Goal: Register for event/course

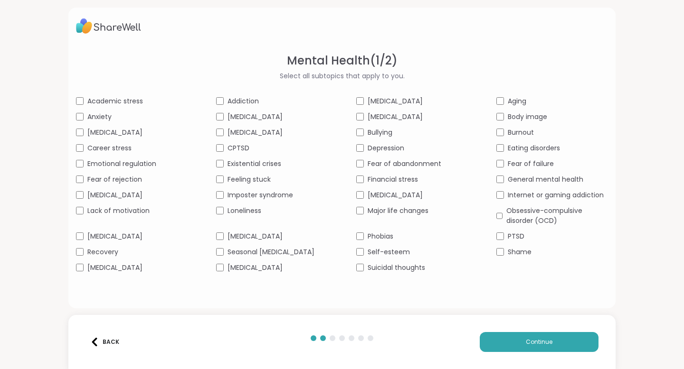
click at [82, 273] on div "Social anxiety" at bounding box center [132, 268] width 112 height 10
click at [360, 151] on div "Academic stress Addiction ADHD Aging Anxiety Bipolar disorder Body dysmorphia B…" at bounding box center [342, 184] width 532 height 177
click at [527, 349] on button "Continue" at bounding box center [539, 342] width 119 height 20
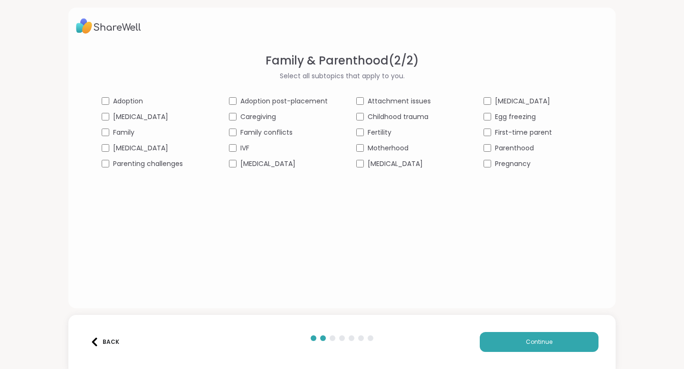
click at [237, 162] on div "Postpartum depression" at bounding box center [278, 164] width 99 height 10
click at [506, 134] on span "First-time parent" at bounding box center [523, 133] width 57 height 10
click at [496, 344] on button "Continue" at bounding box center [539, 342] width 119 height 20
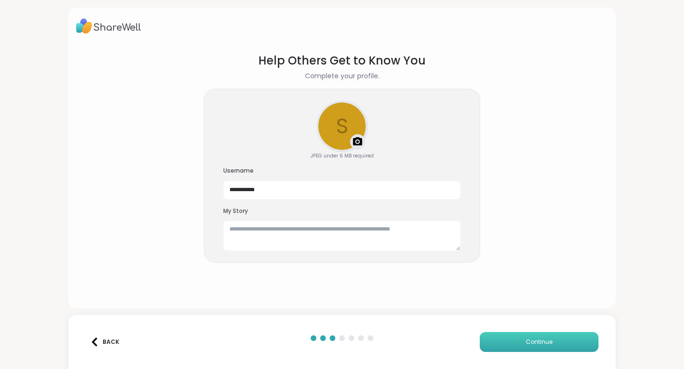
click at [528, 339] on span "Continue" at bounding box center [539, 342] width 27 height 9
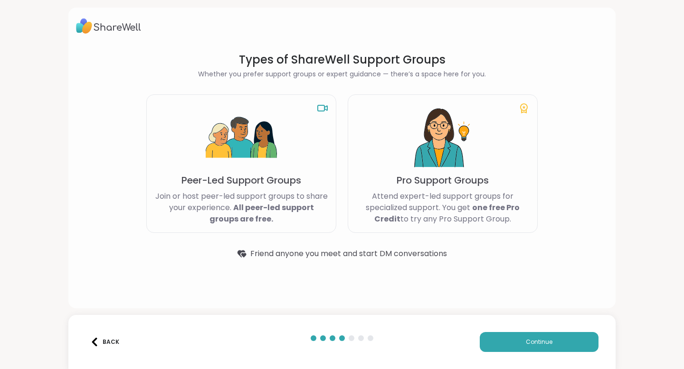
click at [408, 172] on img at bounding box center [442, 138] width 71 height 71
click at [526, 340] on span "Continue" at bounding box center [539, 342] width 27 height 9
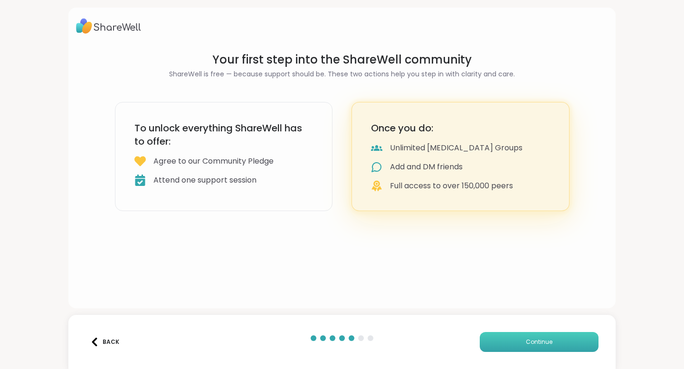
click at [526, 340] on span "Continue" at bounding box center [539, 342] width 27 height 9
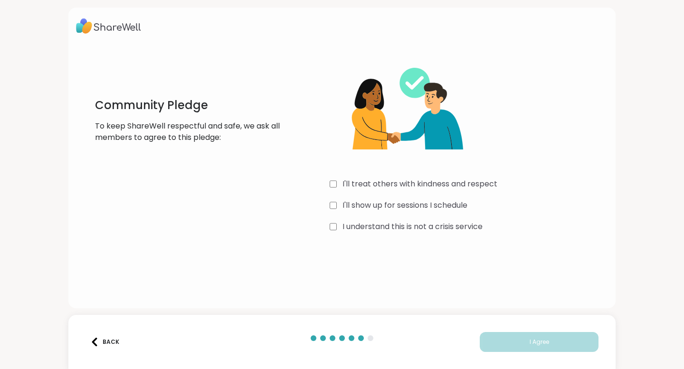
click at [340, 180] on div "I'll treat others with kindness and respect" at bounding box center [469, 184] width 278 height 11
click at [555, 344] on button "I Agree" at bounding box center [539, 342] width 119 height 20
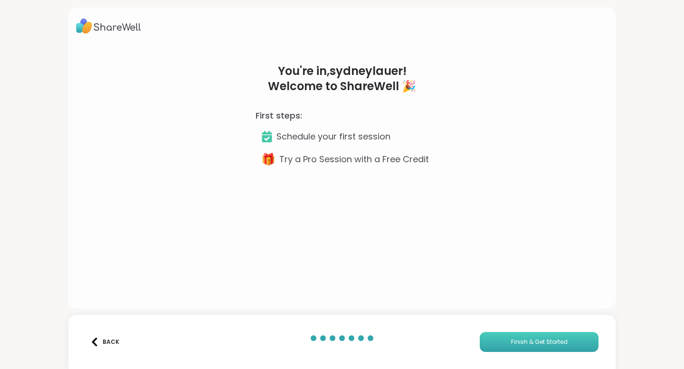
click at [555, 344] on span "Finish & Get Started" at bounding box center [539, 342] width 57 height 9
click at [508, 348] on button "Finish & Get Started" at bounding box center [539, 342] width 119 height 20
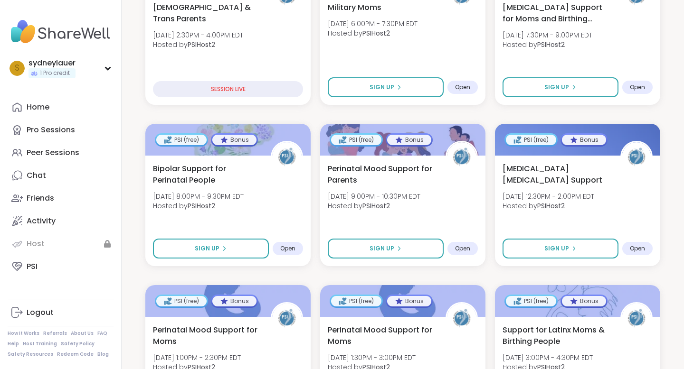
scroll to position [275, 0]
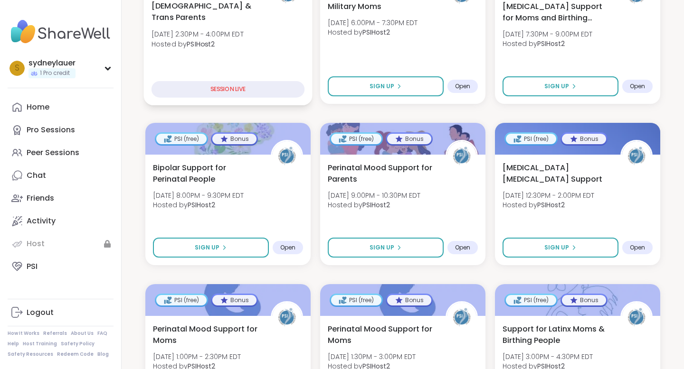
click at [219, 96] on div "SESSION LIVE" at bounding box center [227, 89] width 153 height 17
click at [234, 80] on div "Queer & Trans Parents Wed, Sep 10 | 2:30PM - 4:00PM EDT Hosted by PSIHost2 SESS…" at bounding box center [228, 48] width 169 height 113
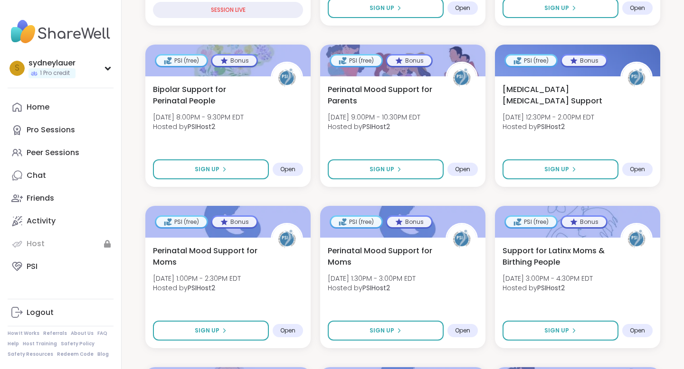
scroll to position [392, 0]
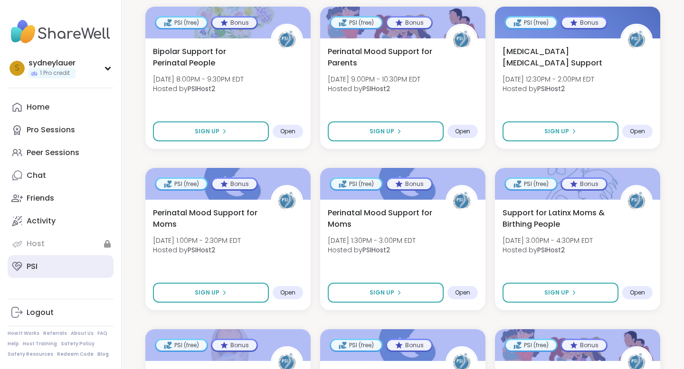
click at [24, 265] on link "PSI" at bounding box center [61, 266] width 106 height 23
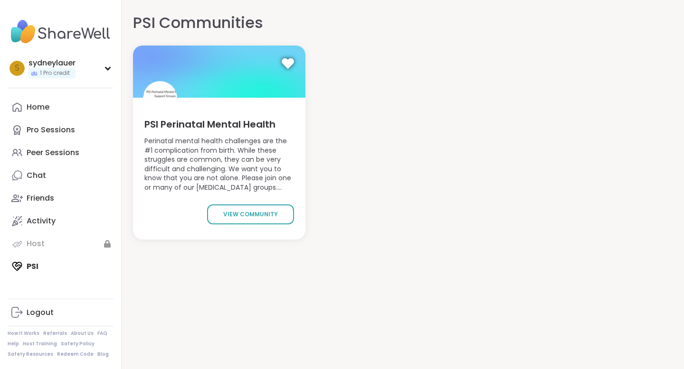
click at [247, 204] on div "PSI Perinatal Mental Health Perinatal mental health challenges are the #1 compl…" at bounding box center [219, 169] width 172 height 142
click at [237, 212] on span "view community" at bounding box center [250, 214] width 55 height 9
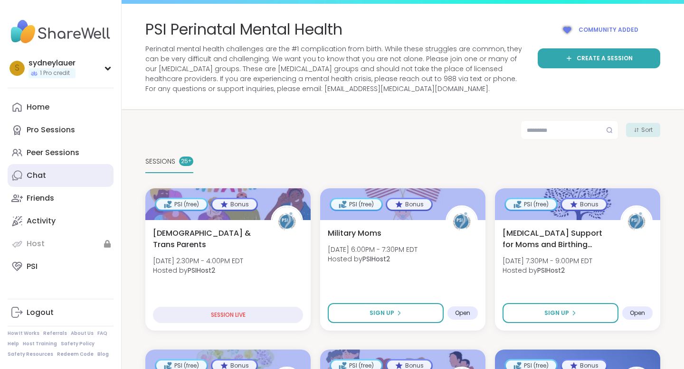
scroll to position [48, 0]
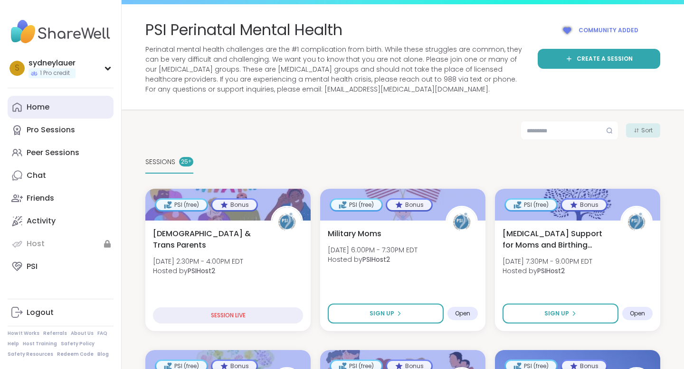
click at [44, 112] on div "Home" at bounding box center [38, 107] width 23 height 10
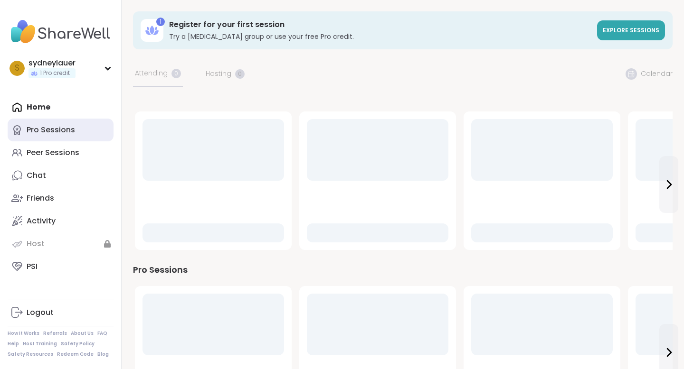
click at [44, 126] on div "Pro Sessions" at bounding box center [51, 130] width 48 height 10
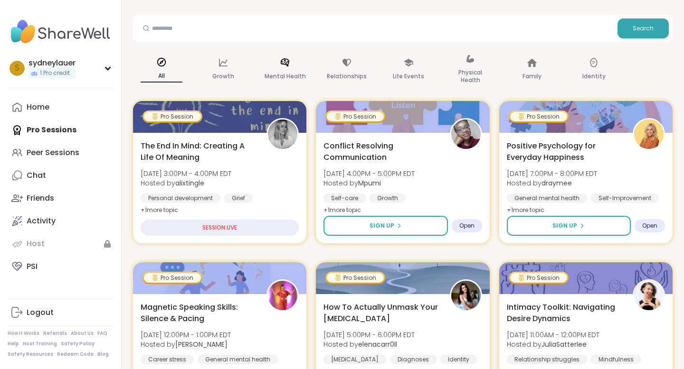
scroll to position [135, 0]
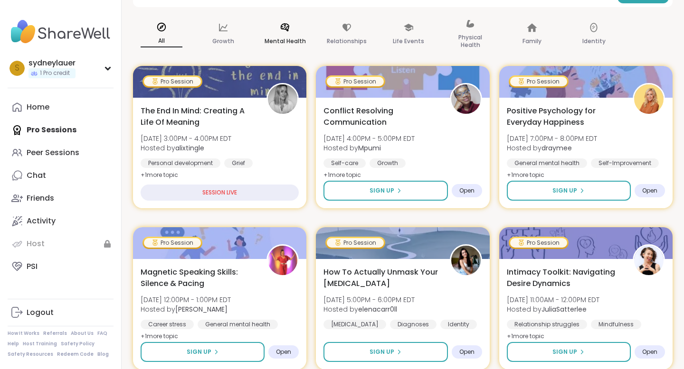
click at [302, 38] on p "Mental Health" at bounding box center [285, 41] width 41 height 11
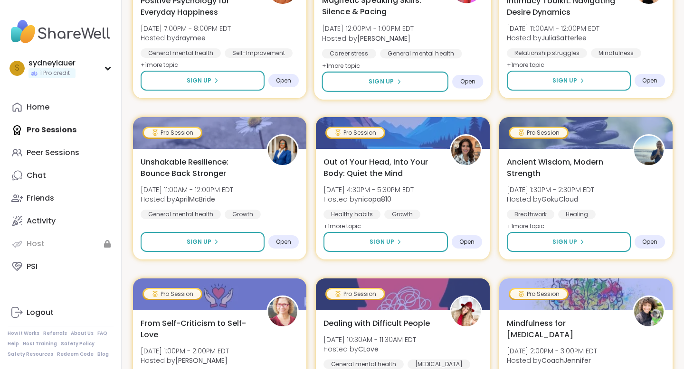
scroll to position [247, 0]
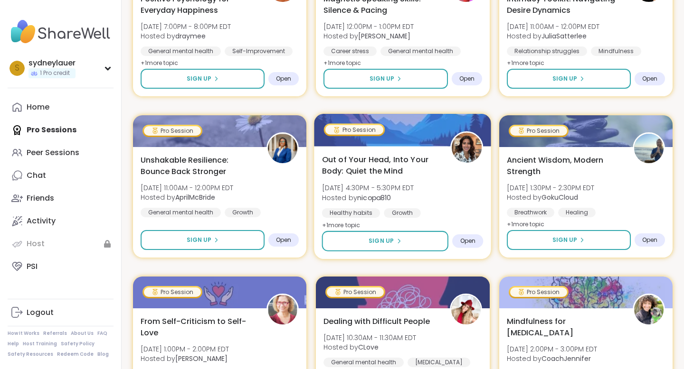
click at [341, 222] on span "+ 1 more topic" at bounding box center [341, 225] width 38 height 8
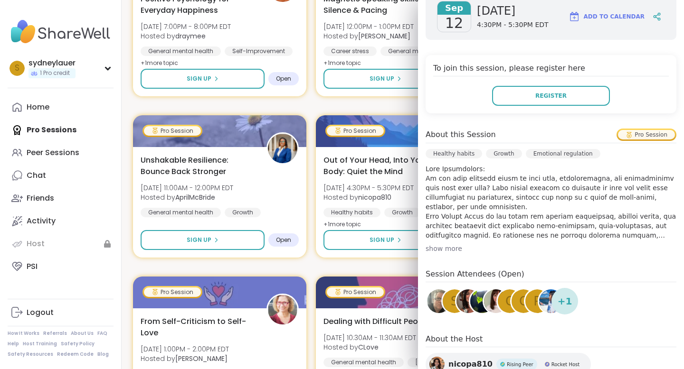
scroll to position [162, 0]
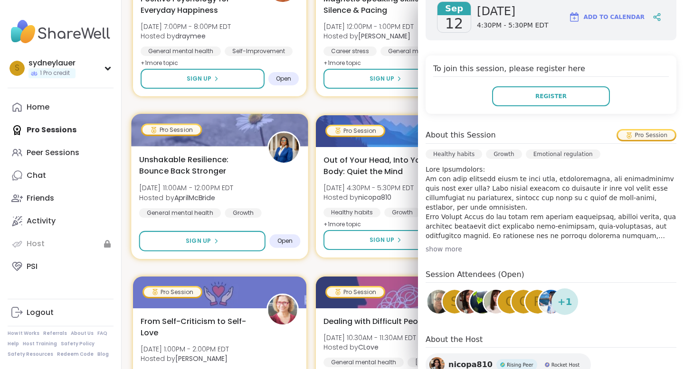
click at [290, 200] on div "Unshakable Resilience: Bounce Back Stronger Fri, Sep 12 | 11:00AM - 12:00PM EDT…" at bounding box center [219, 186] width 161 height 64
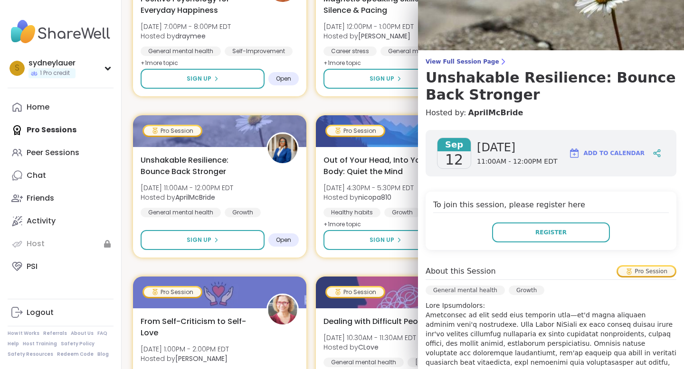
scroll to position [0, 0]
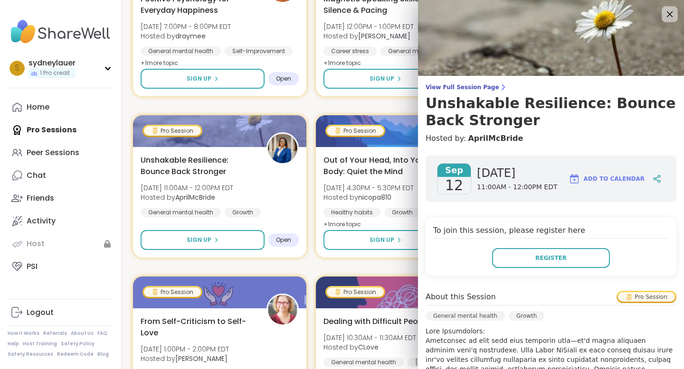
click at [669, 14] on icon at bounding box center [670, 14] width 6 height 6
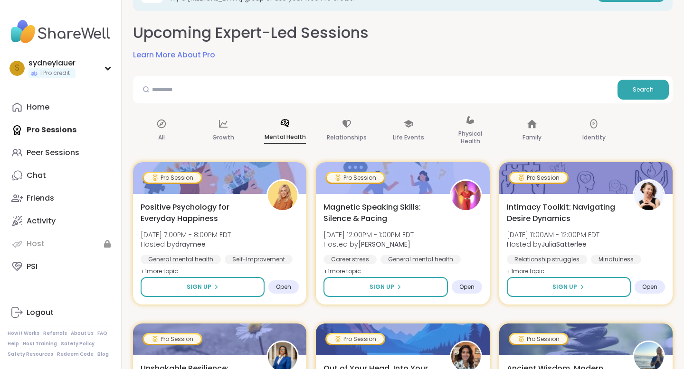
scroll to position [44, 0]
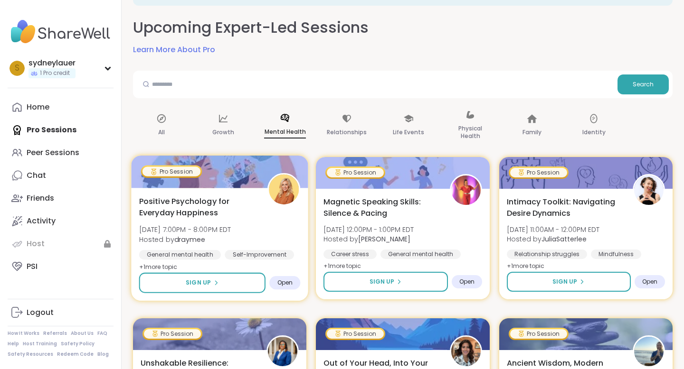
click at [181, 229] on span "Wed, Sep 10 | 7:00PM - 8:00PM EDT" at bounding box center [185, 229] width 92 height 9
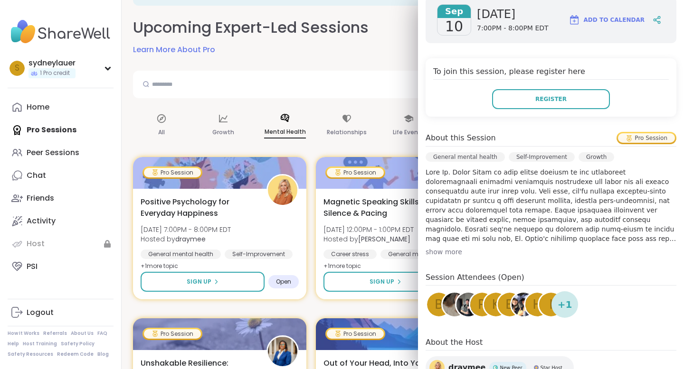
scroll to position [159, 0]
click at [452, 258] on div "Sep 10 Wednesday 7:00PM - 8:00PM EDT Add to Calendar To join this session, plea…" at bounding box center [551, 214] width 266 height 449
click at [450, 255] on div "show more" at bounding box center [551, 252] width 251 height 9
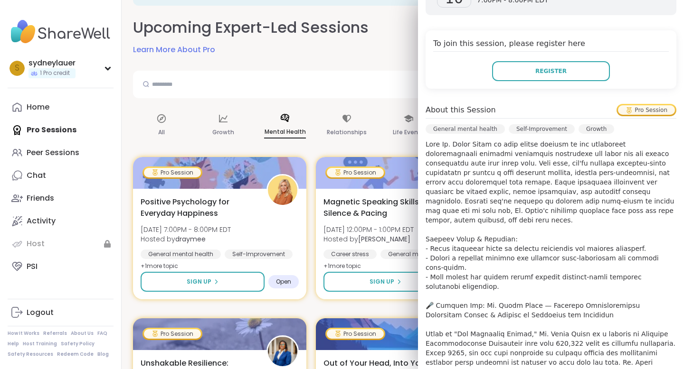
scroll to position [189, 0]
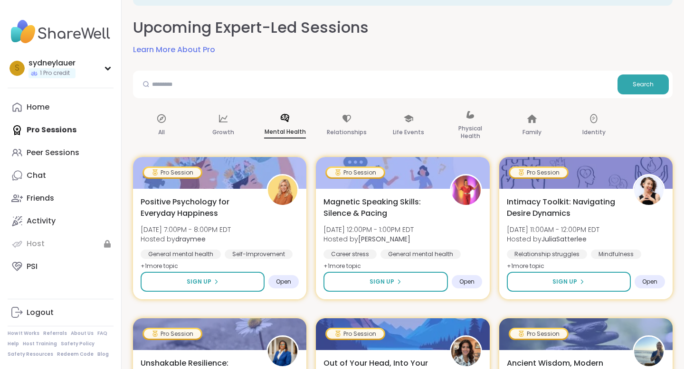
click at [339, 95] on div "Search" at bounding box center [402, 85] width 539 height 28
click at [327, 89] on input "text" at bounding box center [375, 84] width 477 height 19
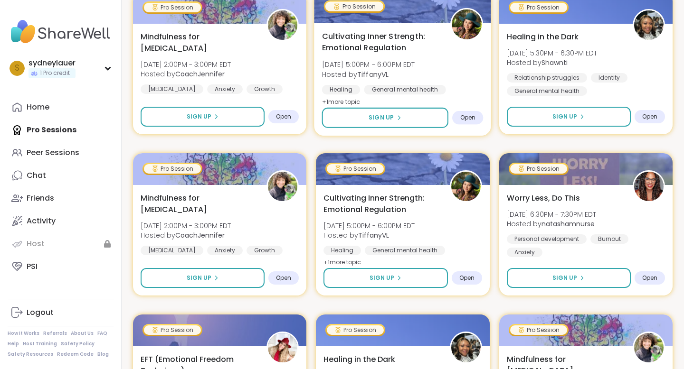
scroll to position [209, 0]
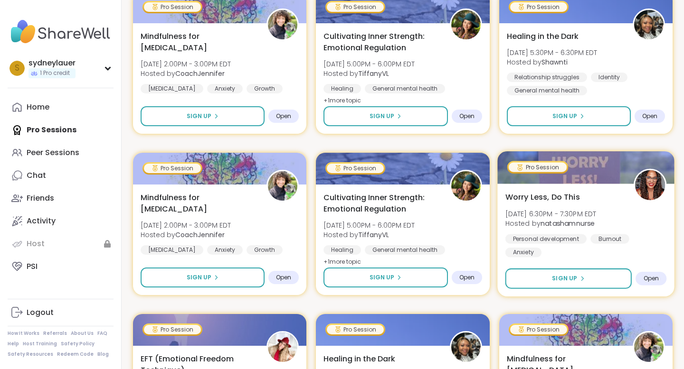
click at [535, 258] on div "Worry Less, Do This Tue, Sep 23 | 6:30PM - 7:30PM EDT Hosted by natashamnurse P…" at bounding box center [585, 240] width 177 height 113
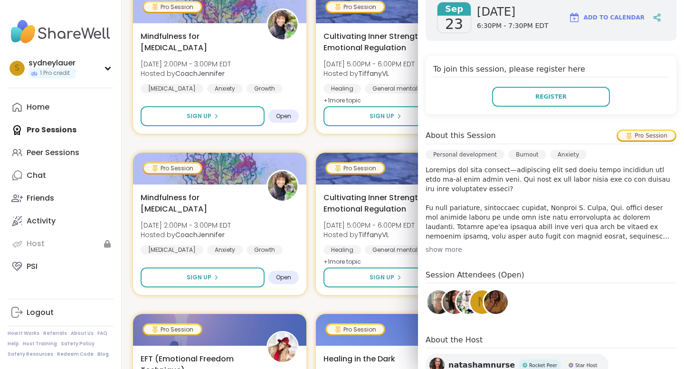
scroll to position [148, 0]
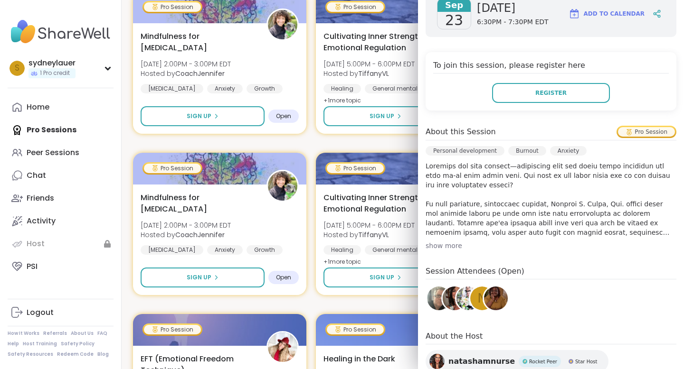
click at [434, 249] on div "show more" at bounding box center [551, 245] width 251 height 9
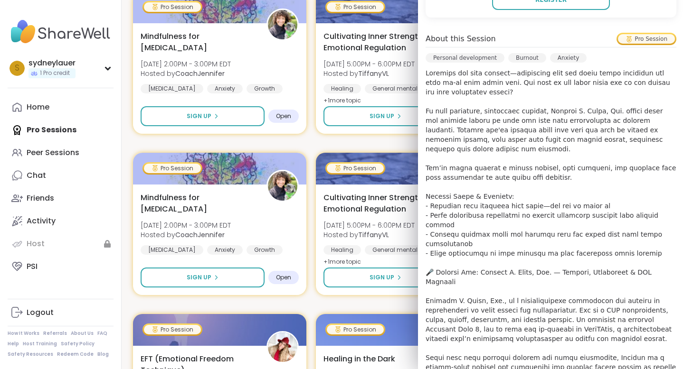
scroll to position [242, 0]
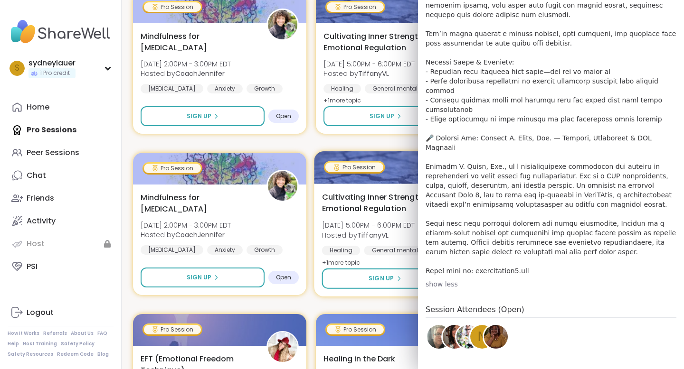
click at [354, 217] on div "Cultivating Inner Strength: Emotional Regulation Tue, Sep 23 | 5:00PM - 6:00PM …" at bounding box center [402, 229] width 161 height 77
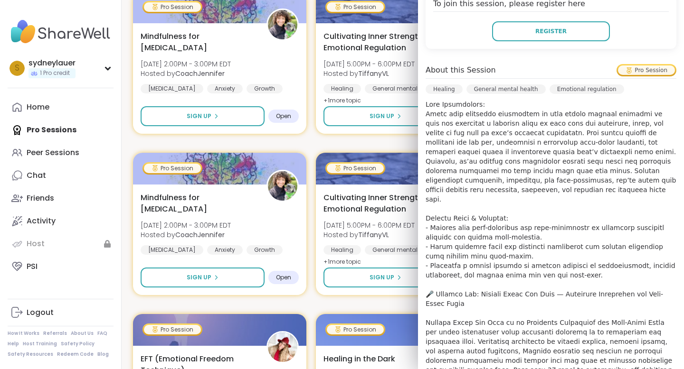
scroll to position [0, 0]
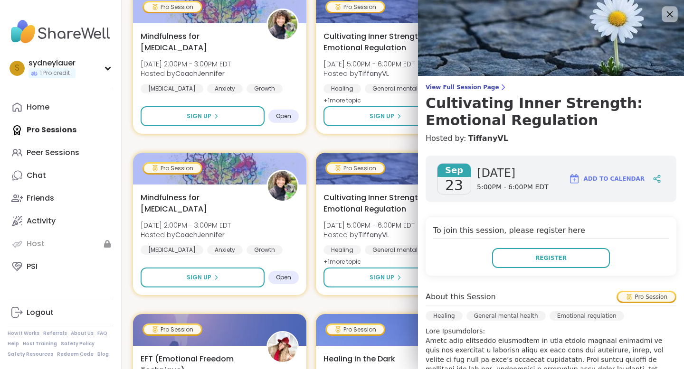
click at [670, 17] on icon at bounding box center [669, 14] width 12 height 12
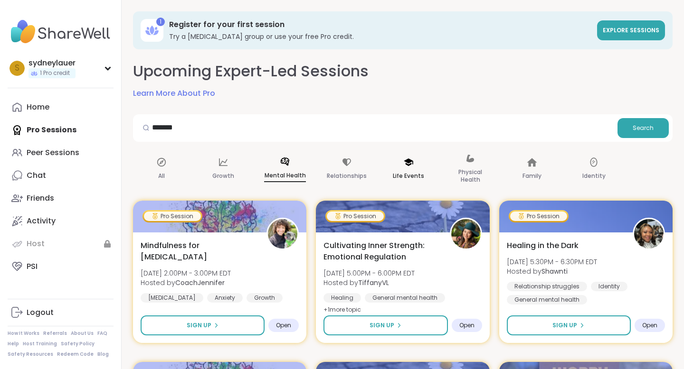
click at [415, 172] on p "Life Events" at bounding box center [408, 175] width 31 height 11
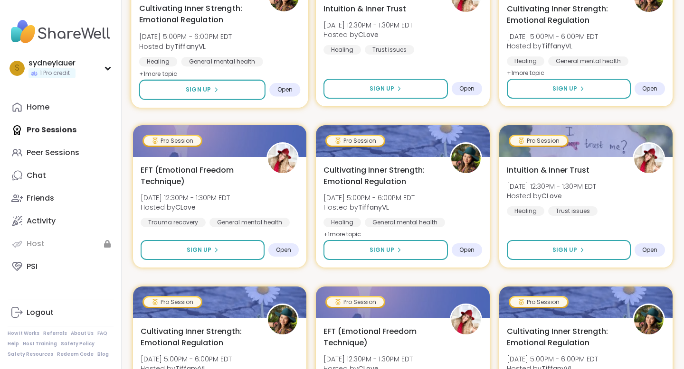
scroll to position [248, 0]
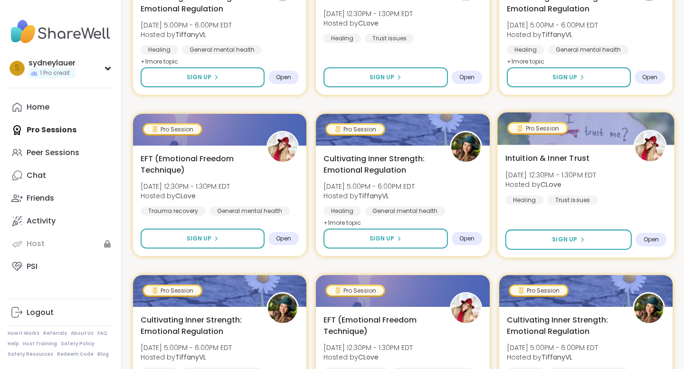
click at [539, 143] on div at bounding box center [585, 129] width 177 height 32
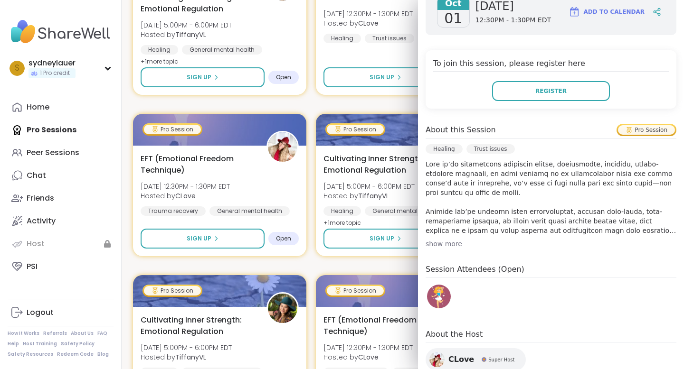
scroll to position [153, 0]
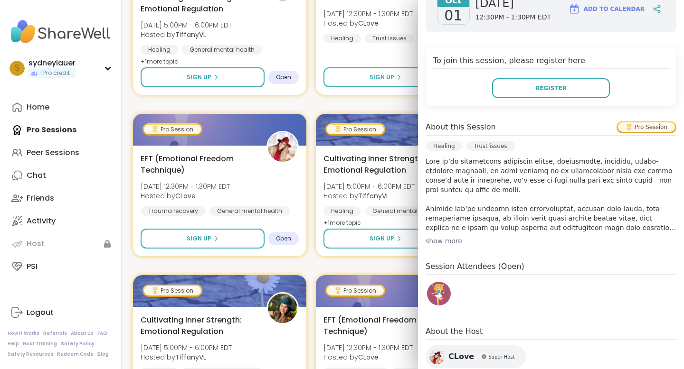
click at [449, 238] on div "show more" at bounding box center [551, 240] width 251 height 9
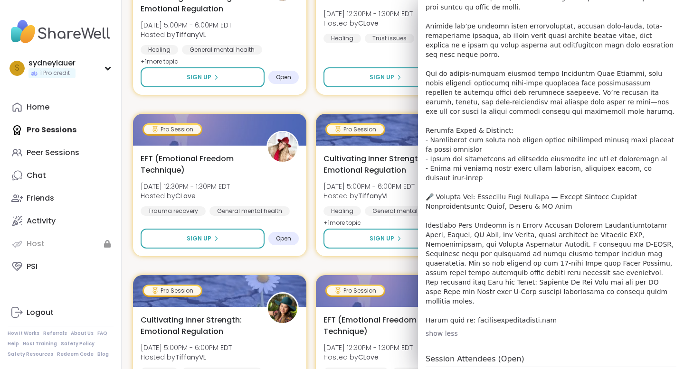
scroll to position [339, 0]
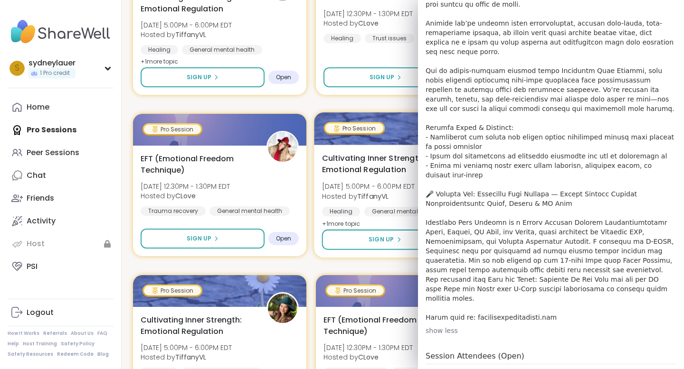
click at [401, 221] on div "Cultivating Inner Strength: Emotional Regulation Tue, Sep 30 | 5:00PM - 6:00PM …" at bounding box center [402, 201] width 177 height 113
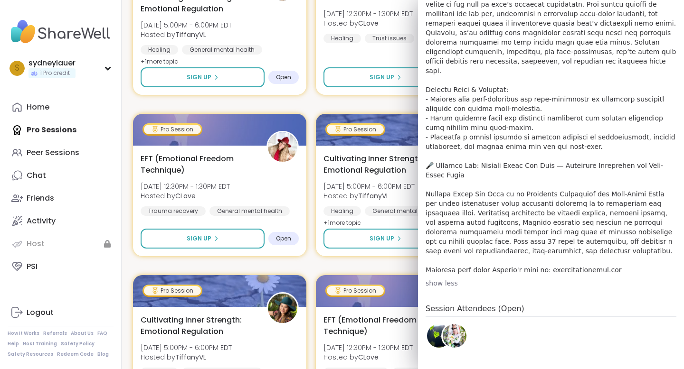
scroll to position [0, 0]
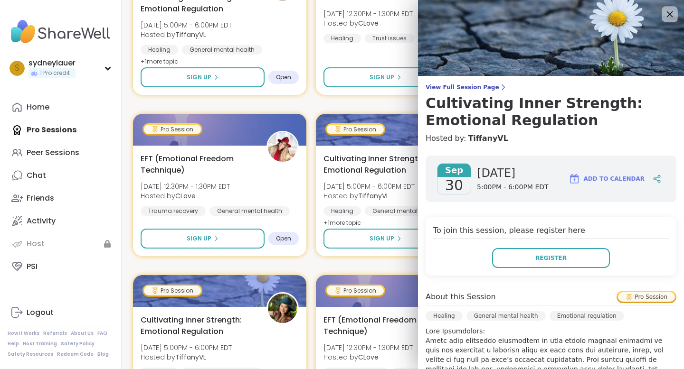
click at [676, 16] on div at bounding box center [670, 14] width 16 height 16
click at [665, 17] on icon at bounding box center [669, 14] width 12 height 12
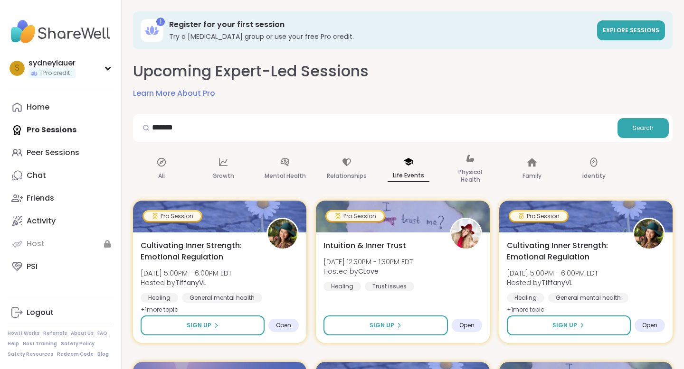
click at [153, 126] on div at bounding box center [146, 127] width 18 height 19
click at [153, 127] on div at bounding box center [146, 127] width 18 height 19
click at [161, 127] on input "*******" at bounding box center [375, 127] width 477 height 19
type input "**********"
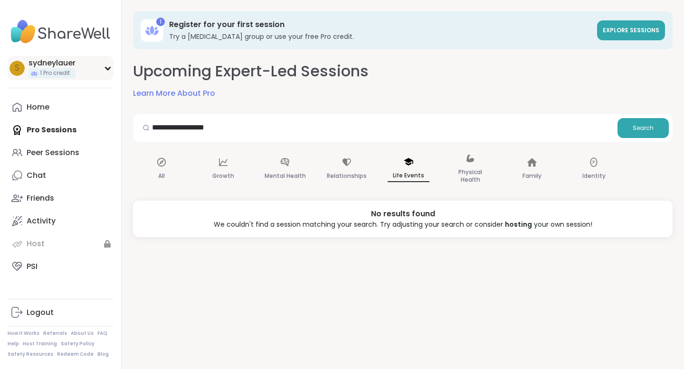
click at [106, 60] on div "s sydneylauer 1 Pro credit" at bounding box center [61, 68] width 106 height 24
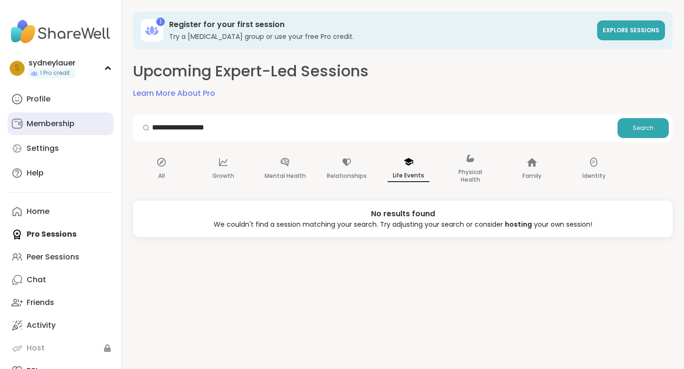
click at [54, 127] on div "Membership" at bounding box center [51, 124] width 48 height 10
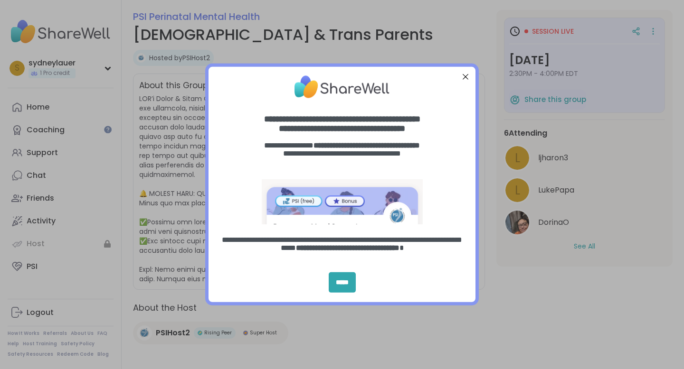
click at [465, 76] on div at bounding box center [465, 77] width 12 height 12
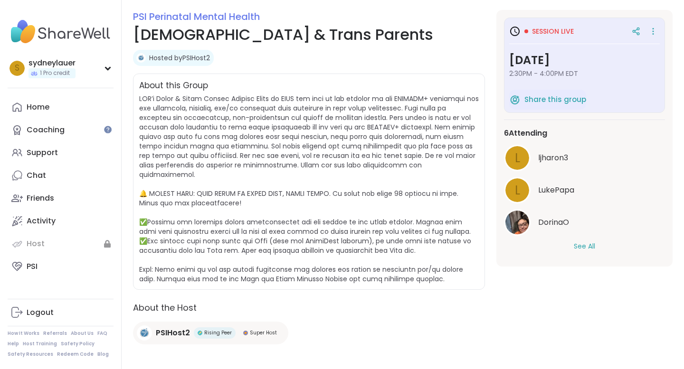
scroll to position [146, 0]
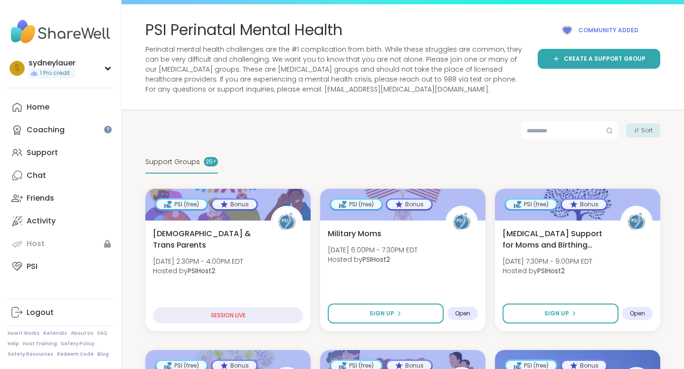
scroll to position [62, 0]
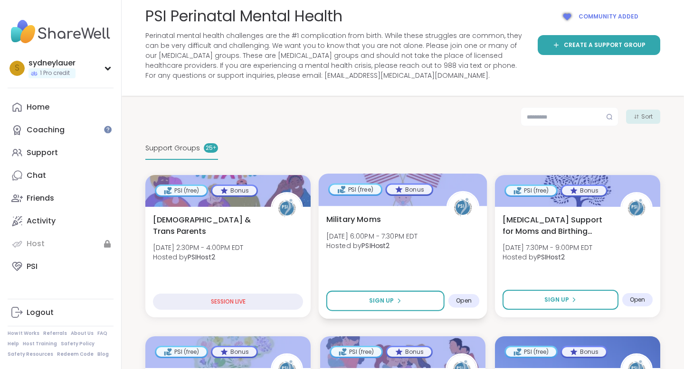
click at [420, 191] on div "Bonus" at bounding box center [409, 189] width 45 height 9
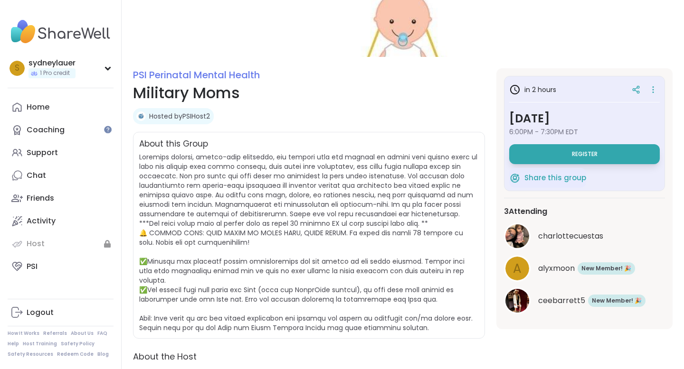
scroll to position [127, 0]
